Goal: Register for event/course

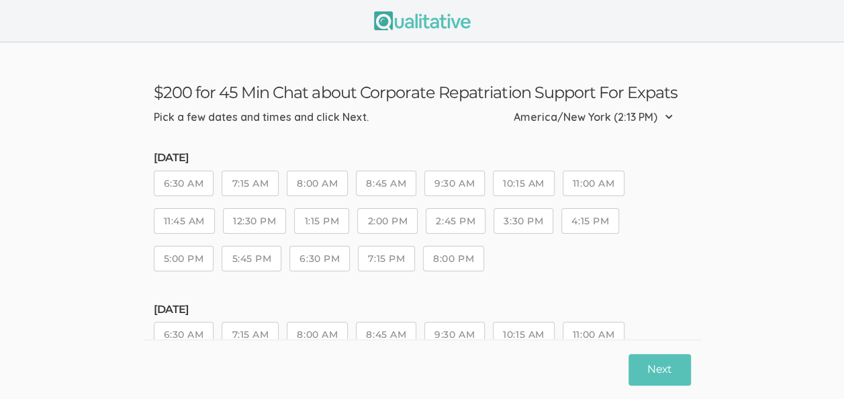
click at [388, 218] on button "2:00 PM" at bounding box center [387, 221] width 60 height 26
click at [659, 365] on button "Next" at bounding box center [659, 370] width 62 height 32
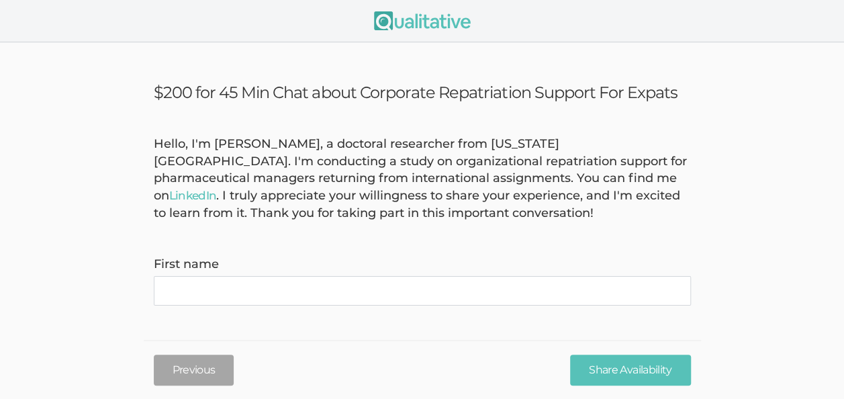
click at [211, 279] on name "First name" at bounding box center [422, 291] width 537 height 30
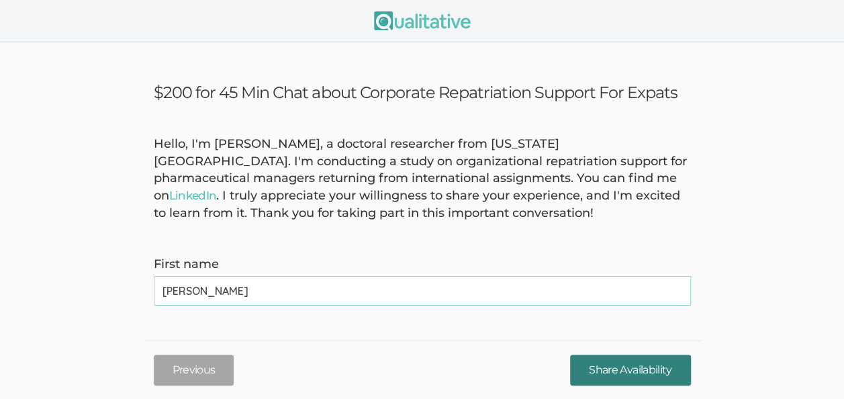
click at [603, 363] on input "Share Availability" at bounding box center [630, 370] width 120 height 32
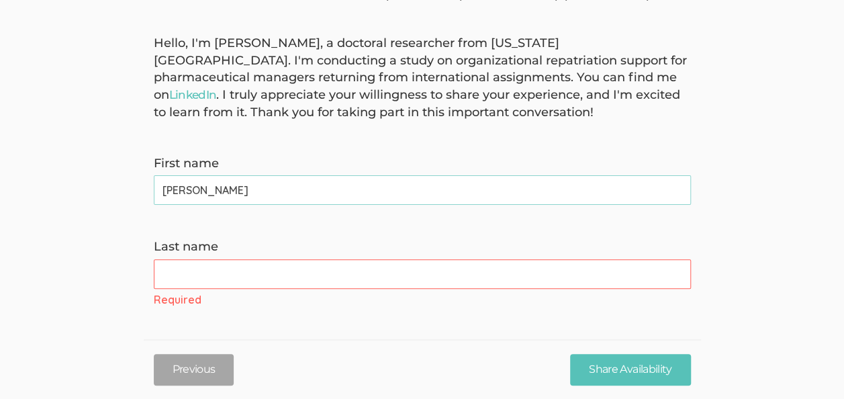
drag, startPoint x: 250, startPoint y: 191, endPoint x: 334, endPoint y: 191, distance: 83.9
click at [334, 191] on name "[PERSON_NAME]" at bounding box center [422, 190] width 537 height 30
type name "[PERSON_NAME]"
click at [180, 273] on name "Last name" at bounding box center [422, 274] width 537 height 30
paste name "[PERSON_NAME]"
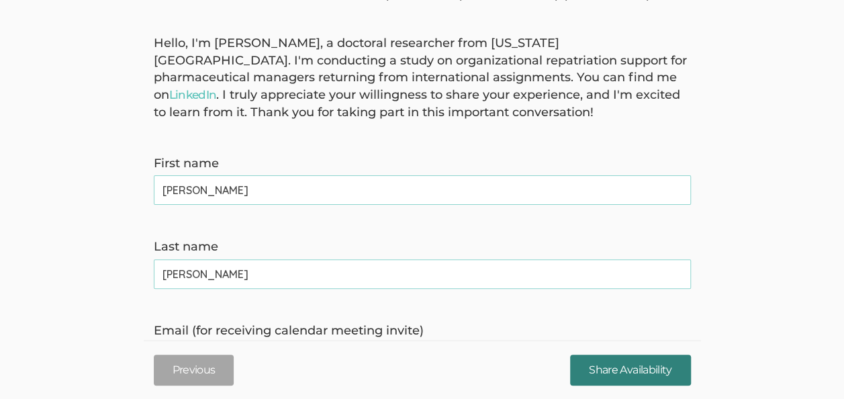
type name "[PERSON_NAME]"
click at [636, 369] on input "Share Availability" at bounding box center [630, 370] width 120 height 32
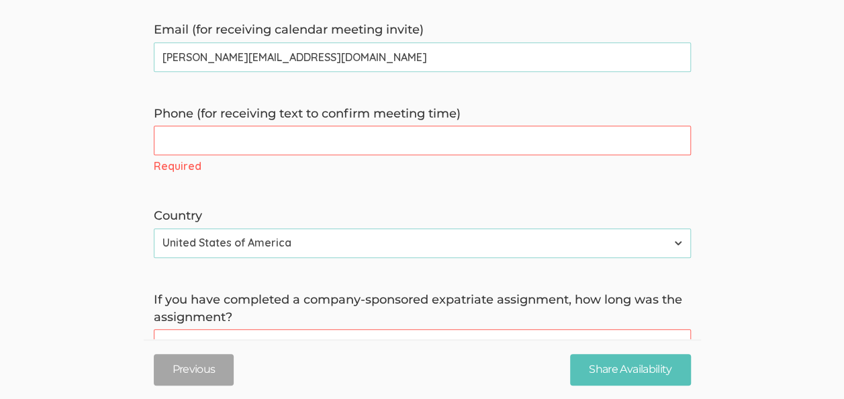
scroll to position [403, 0]
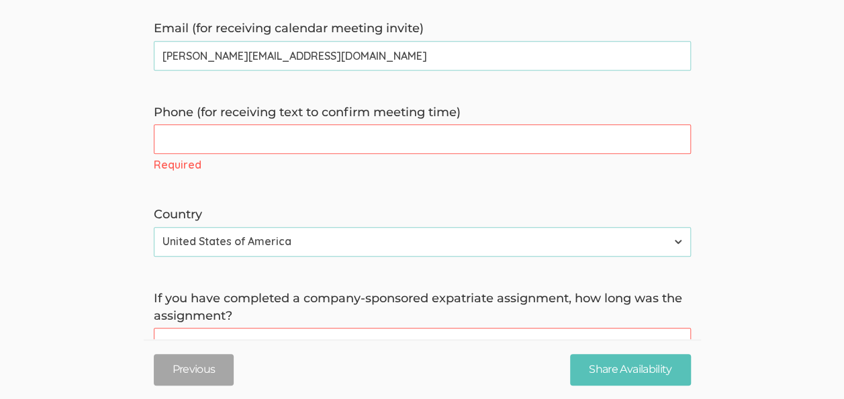
type invite\) "[PERSON_NAME][EMAIL_ADDRESS][DOMAIN_NAME]"
click at [282, 134] on time\) "Phone (for receiving text to confirm meeting time)" at bounding box center [422, 139] width 537 height 30
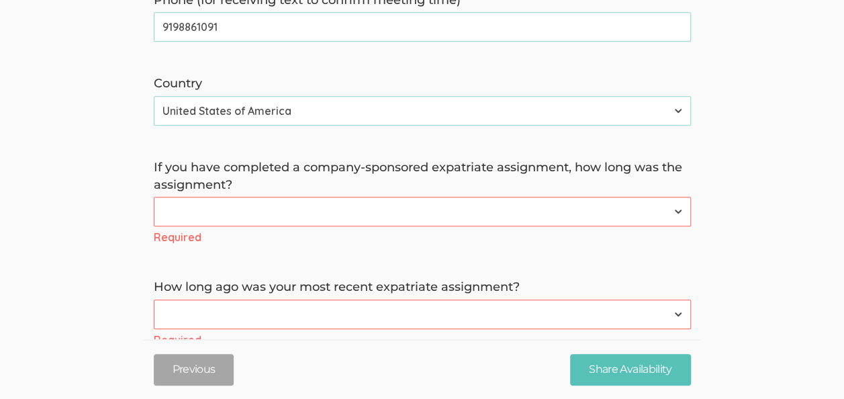
scroll to position [537, 0]
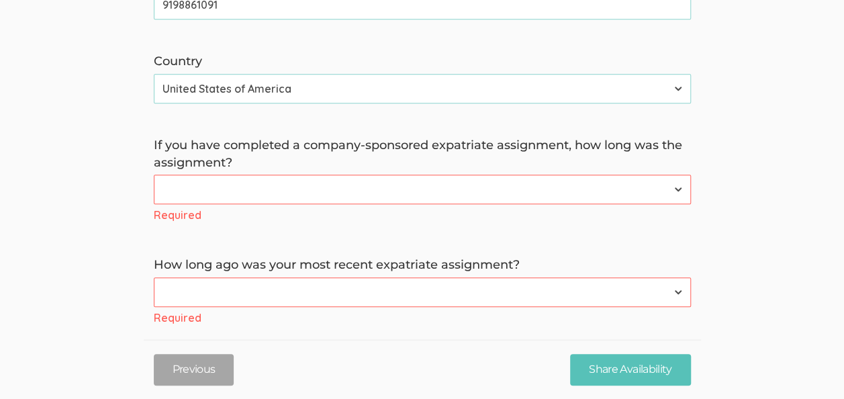
type time\) "9198861091"
click at [353, 191] on select "I have not completed a company-sponsored expatriate assignment Less than 3 mont…" at bounding box center [422, 190] width 537 height 30
select select "4"
click at [154, 175] on select "I have not completed a company-sponsored expatriate assignment Less than 3 mont…" at bounding box center [422, 190] width 537 height 30
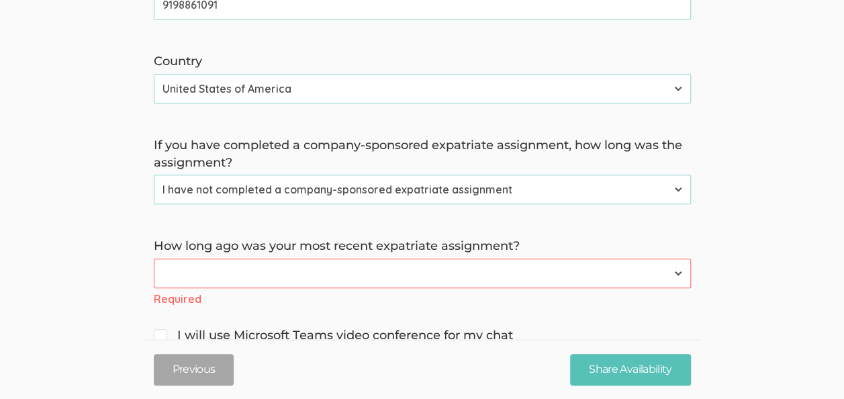
click at [362, 273] on select "Not applicable Within the last 5 years Within the last 10 years More than [DATE]" at bounding box center [422, 273] width 537 height 30
select select "1"
click at [154, 258] on select "Not applicable Within the last 5 years Within the last 10 years More than [DATE]" at bounding box center [422, 273] width 537 height 30
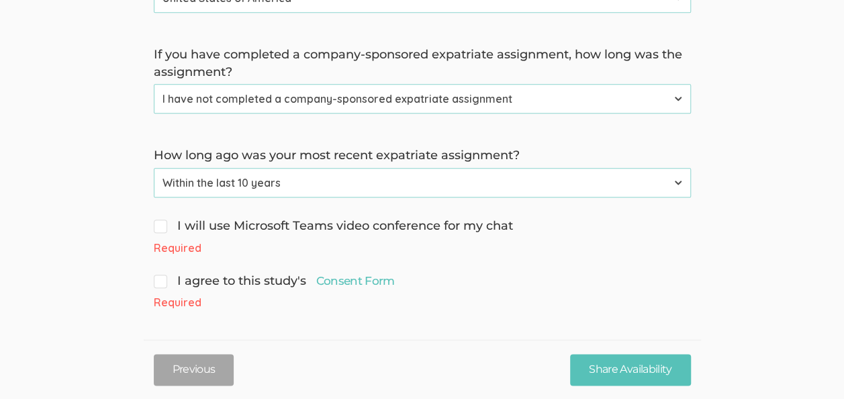
scroll to position [632, 0]
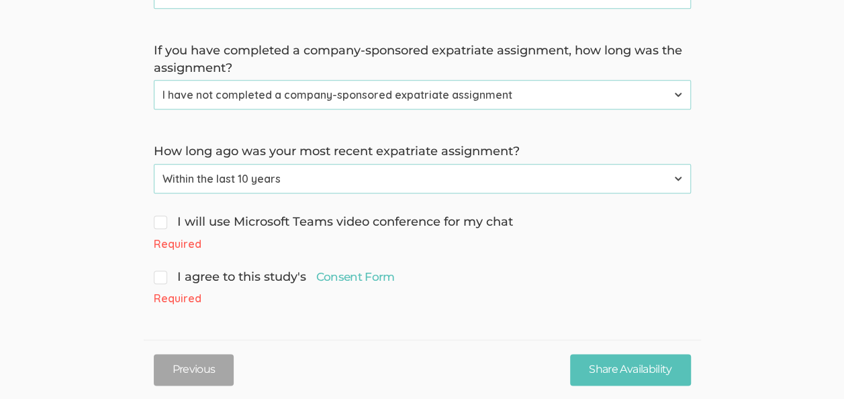
click at [164, 231] on div "I will use Microsoft Teams video conference for my chat Required" at bounding box center [422, 232] width 557 height 38
click at [161, 223] on input "I will use Microsoft Teams video conference for my chat" at bounding box center [158, 220] width 9 height 9
checkbox input "true"
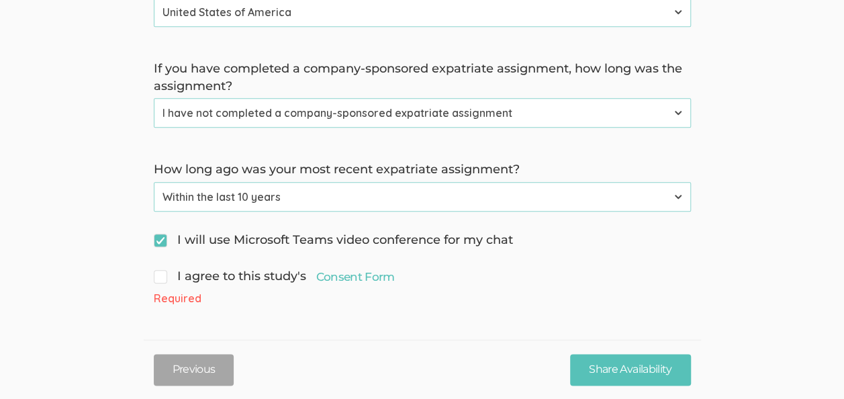
scroll to position [614, 0]
click at [161, 277] on input "I agree to this study's Consent Form" at bounding box center [158, 275] width 9 height 9
checkbox input "true"
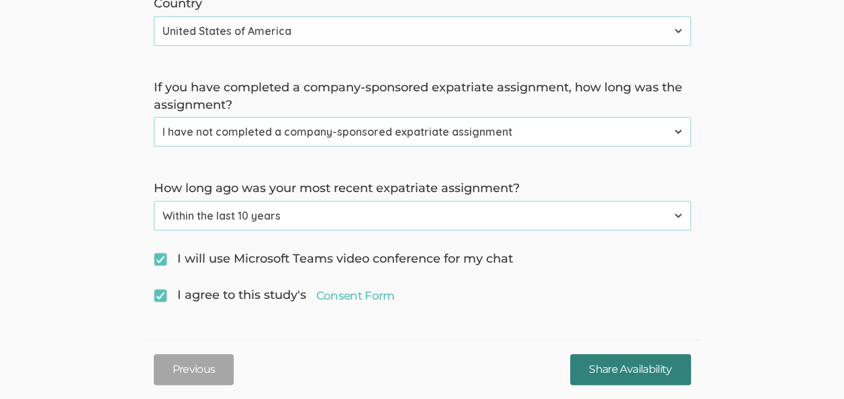
click at [627, 371] on input "Share Availability" at bounding box center [630, 370] width 120 height 32
